Goal: Task Accomplishment & Management: Use online tool/utility

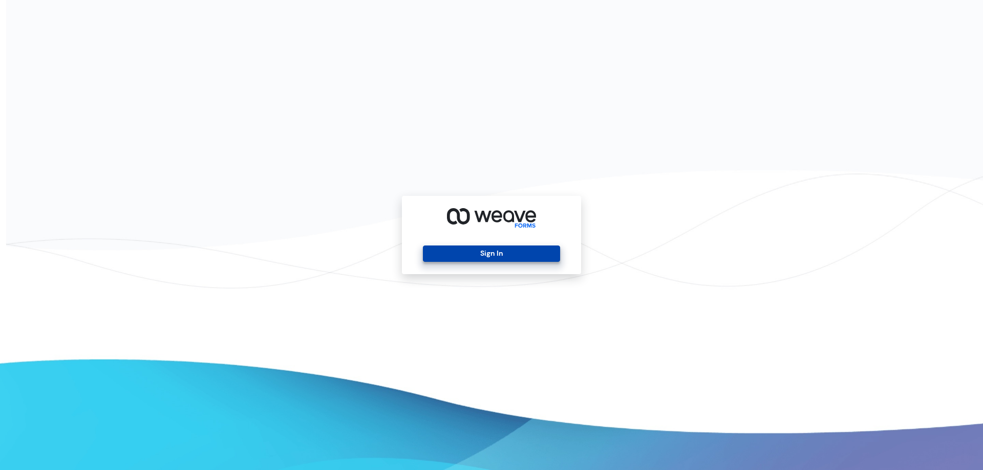
click at [505, 249] on button "Sign In" at bounding box center [491, 254] width 137 height 16
click at [536, 250] on button "Sign In" at bounding box center [491, 254] width 137 height 16
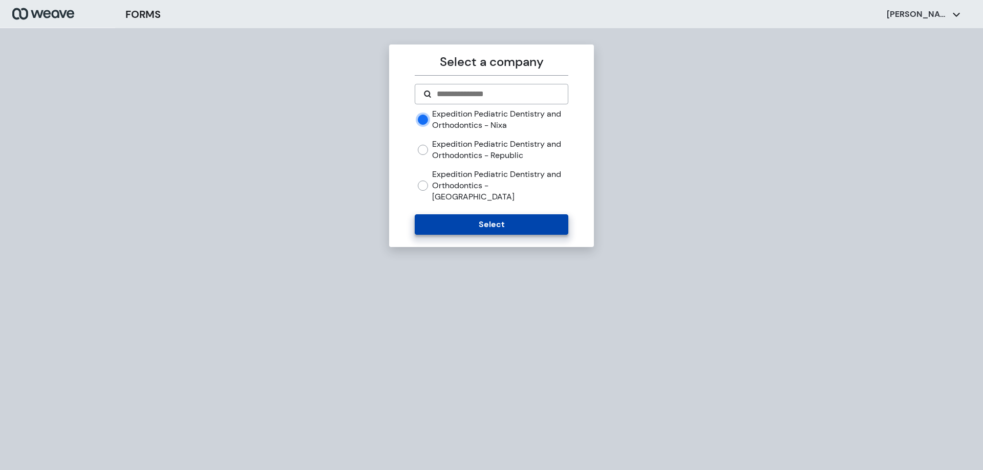
click at [521, 214] on button "Select" at bounding box center [491, 224] width 153 height 20
